Goal: Information Seeking & Learning: Learn about a topic

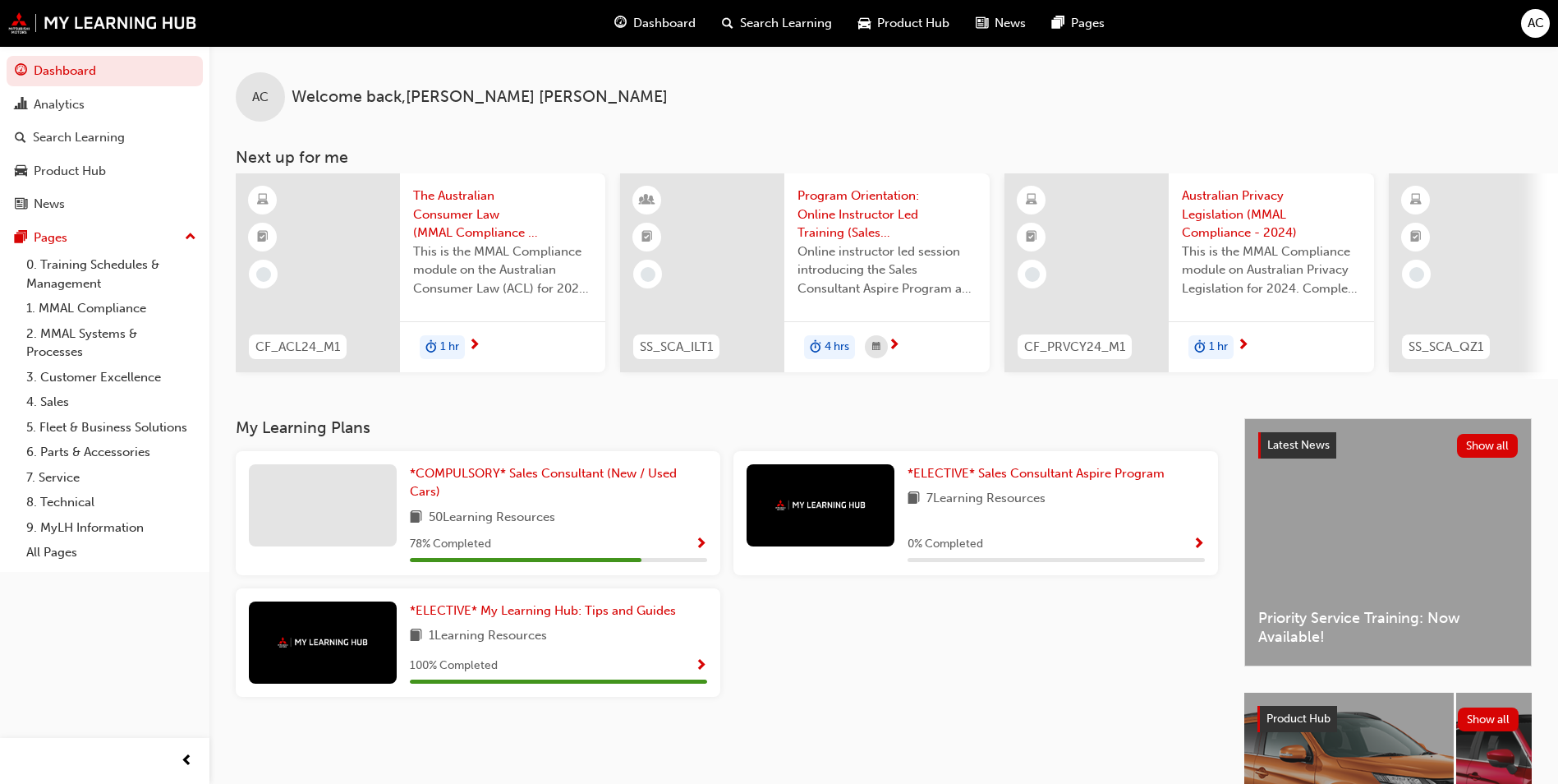
scroll to position [0, 982]
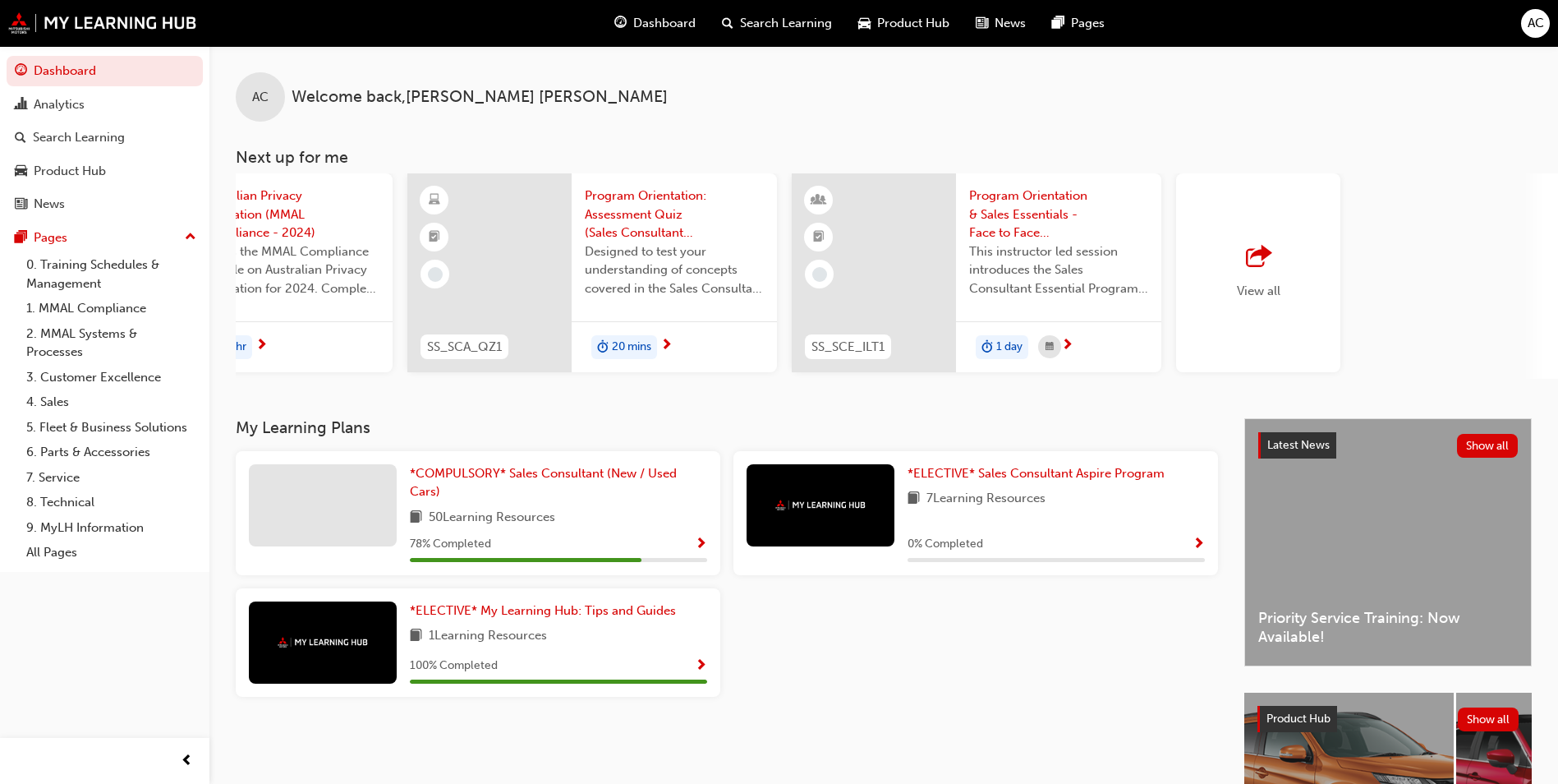
click at [1228, 291] on div "View all" at bounding box center [1258, 273] width 164 height 199
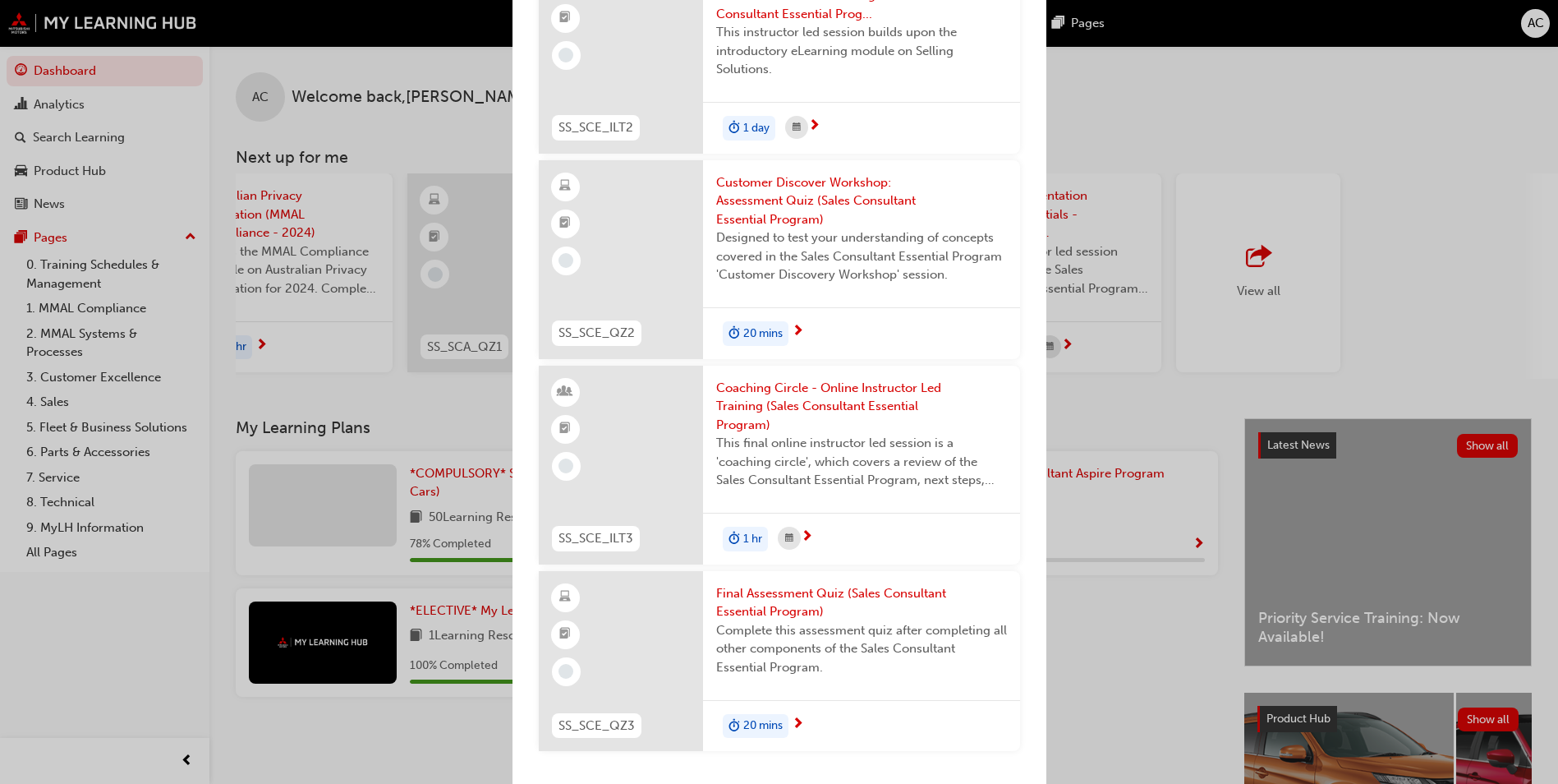
scroll to position [2901, 0]
click at [1132, 694] on div "Next up for me CF_ACL24_M1 The Australian Consumer Law (MMAL Compliance - 2024)…" at bounding box center [779, 392] width 1558 height 784
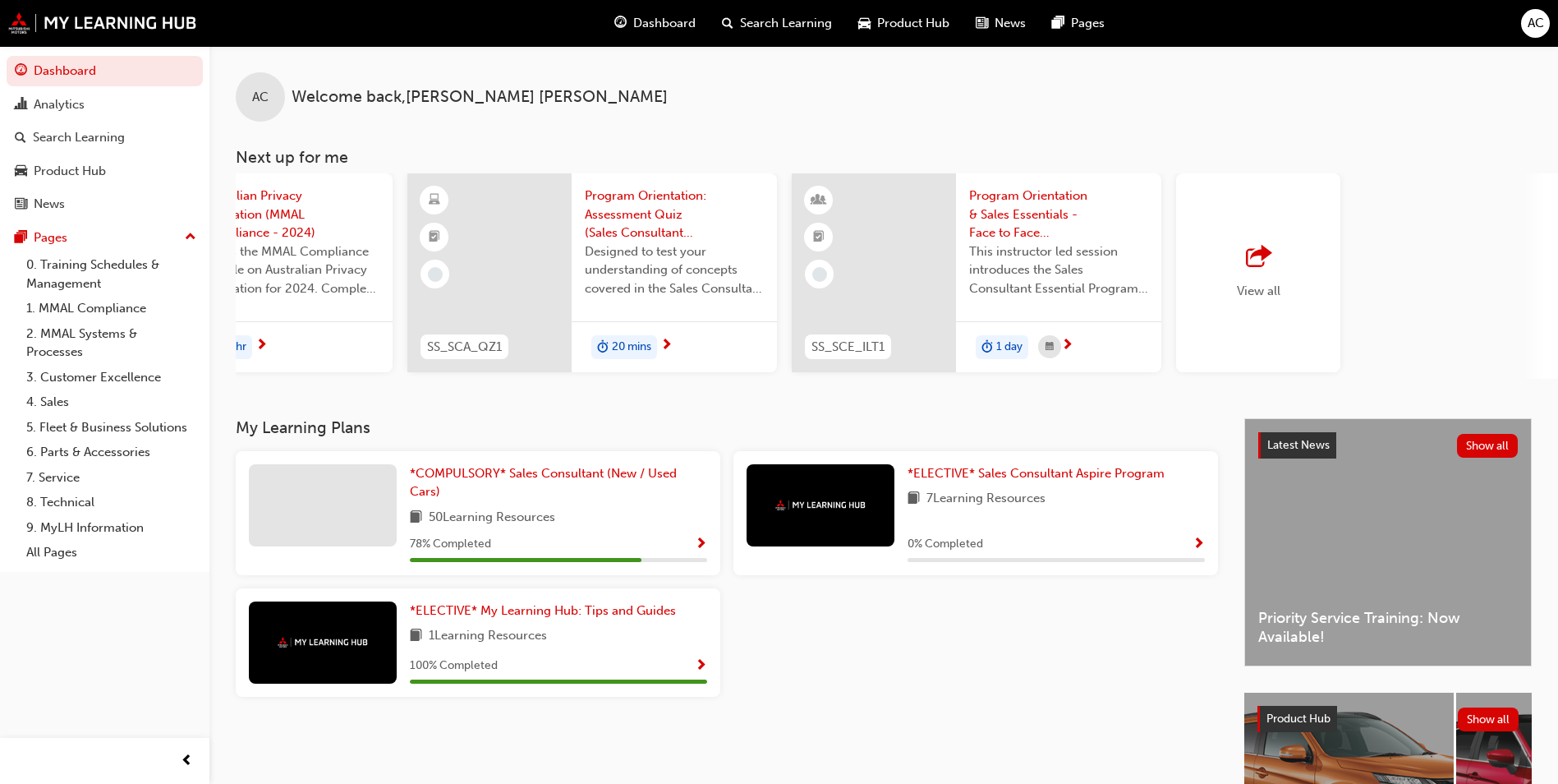
click at [1250, 246] on span "outbound-icon" at bounding box center [1258, 257] width 25 height 23
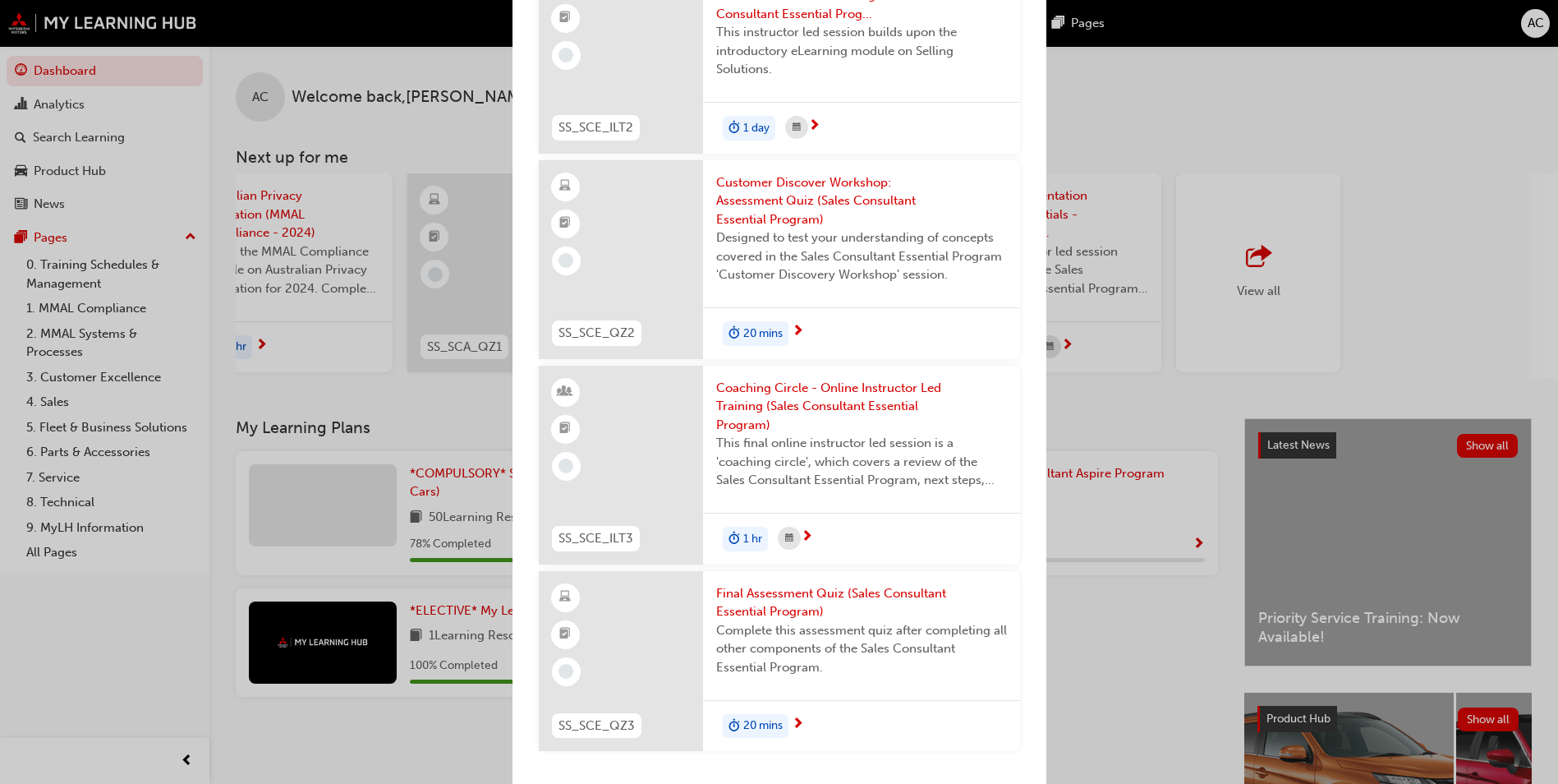
click at [1106, 677] on div "Next up for me CF_ACL24_M1 The Australian Consumer Law (MMAL Compliance - 2024)…" at bounding box center [779, 392] width 1558 height 784
click at [1107, 655] on div "Next up for me CF_ACL24_M1 The Australian Consumer Law (MMAL Compliance - 2024)…" at bounding box center [779, 392] width 1558 height 784
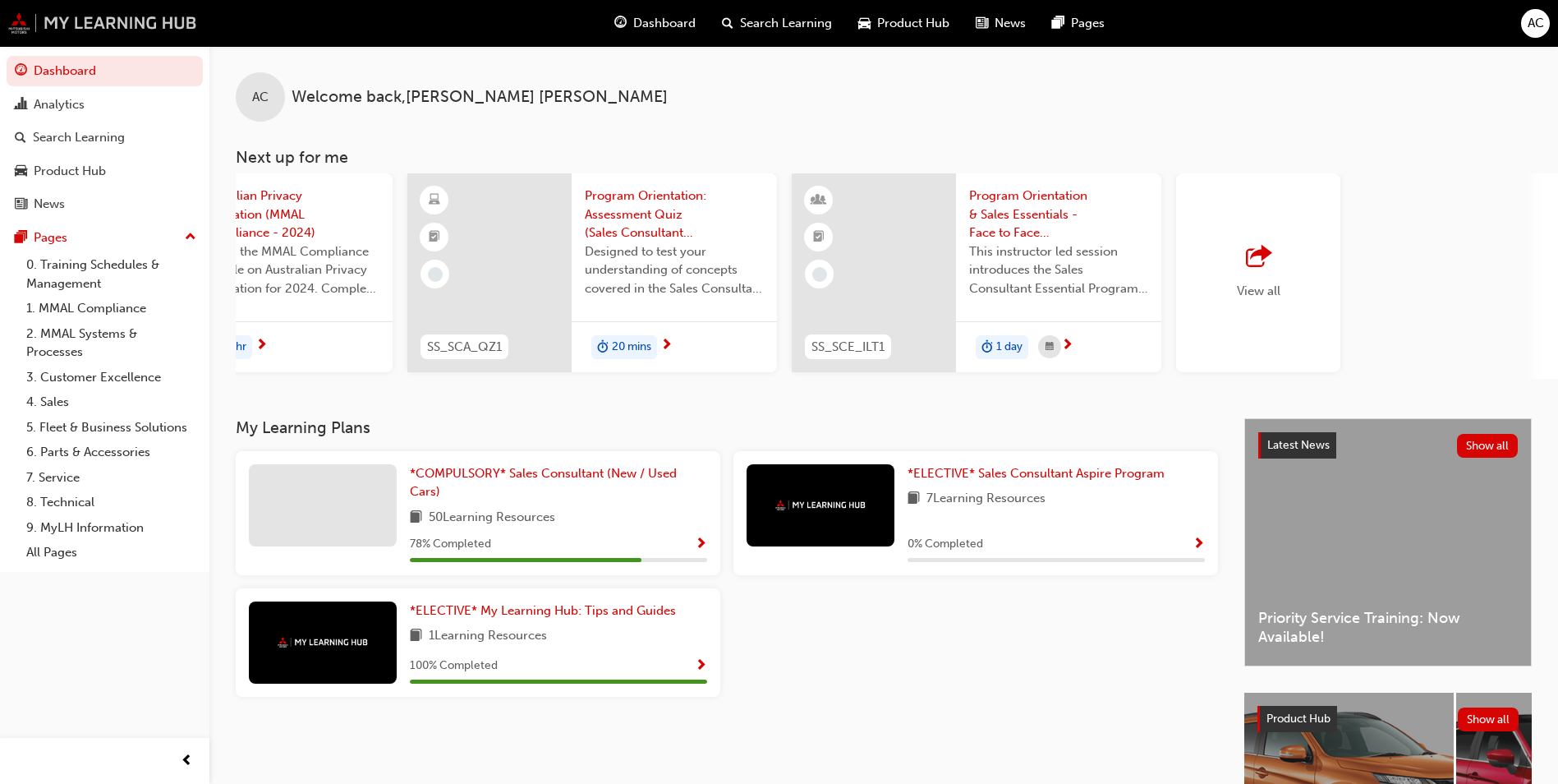
click at [174, 25] on img at bounding box center [103, 22] width 189 height 21
